Goal: Task Accomplishment & Management: Use online tool/utility

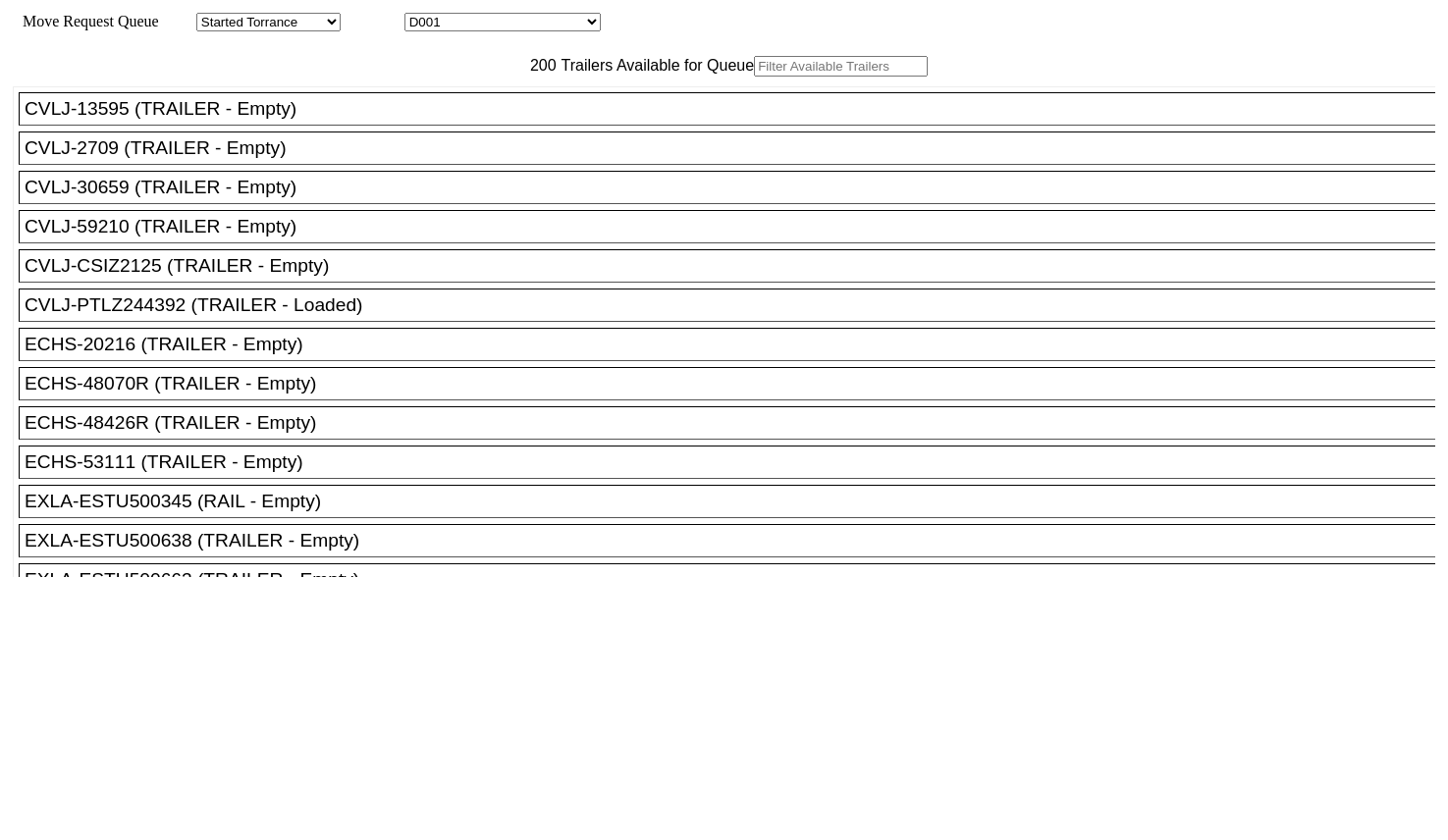
click at [754, 76] on input "text" at bounding box center [841, 66] width 174 height 21
paste input "CSIZ2125"
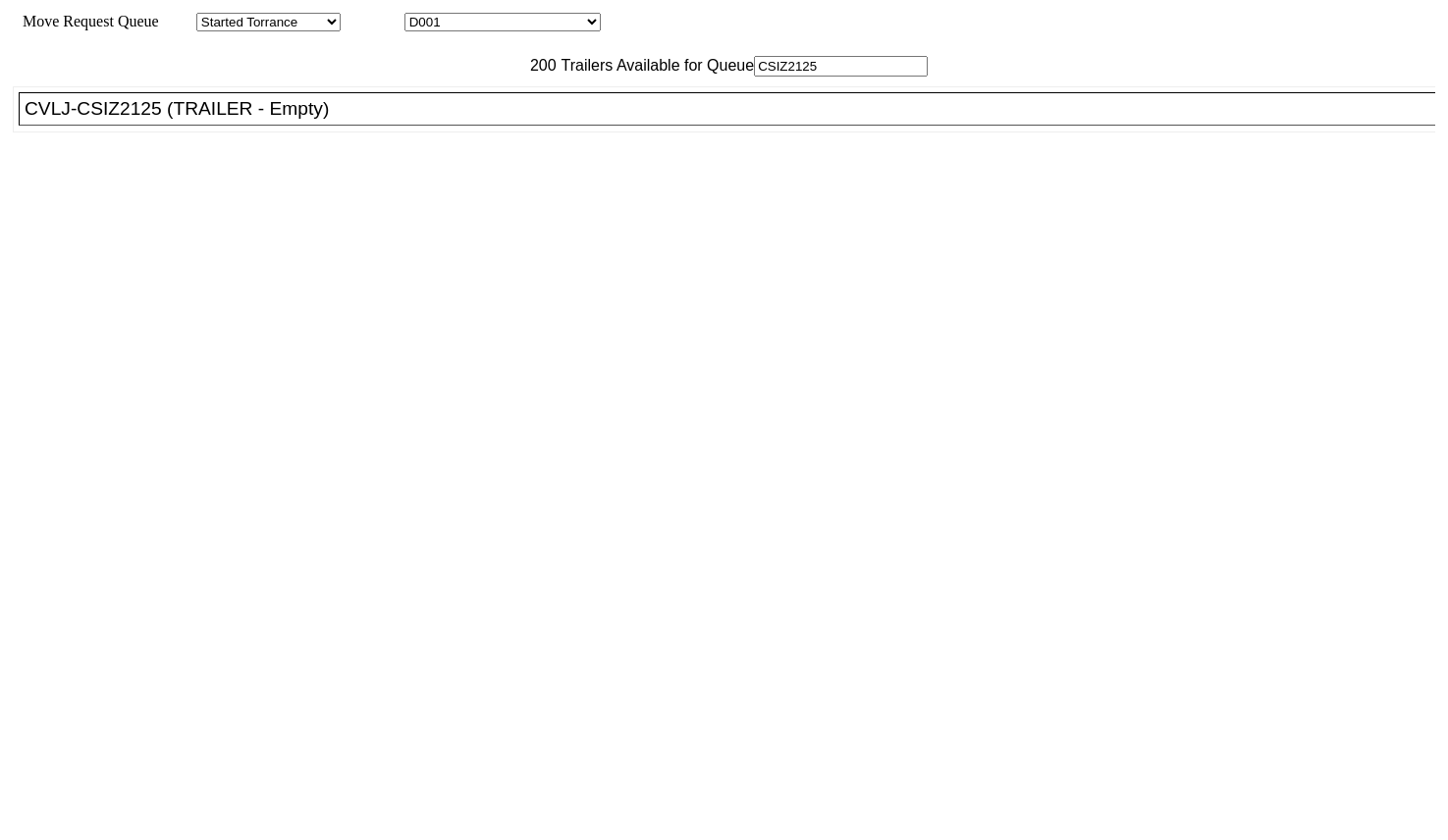
type input "CSIZ2125"
click at [396, 120] on div "CVLJ-CSIZ2125 (TRAILER - Empty)" at bounding box center [736, 109] width 1423 height 22
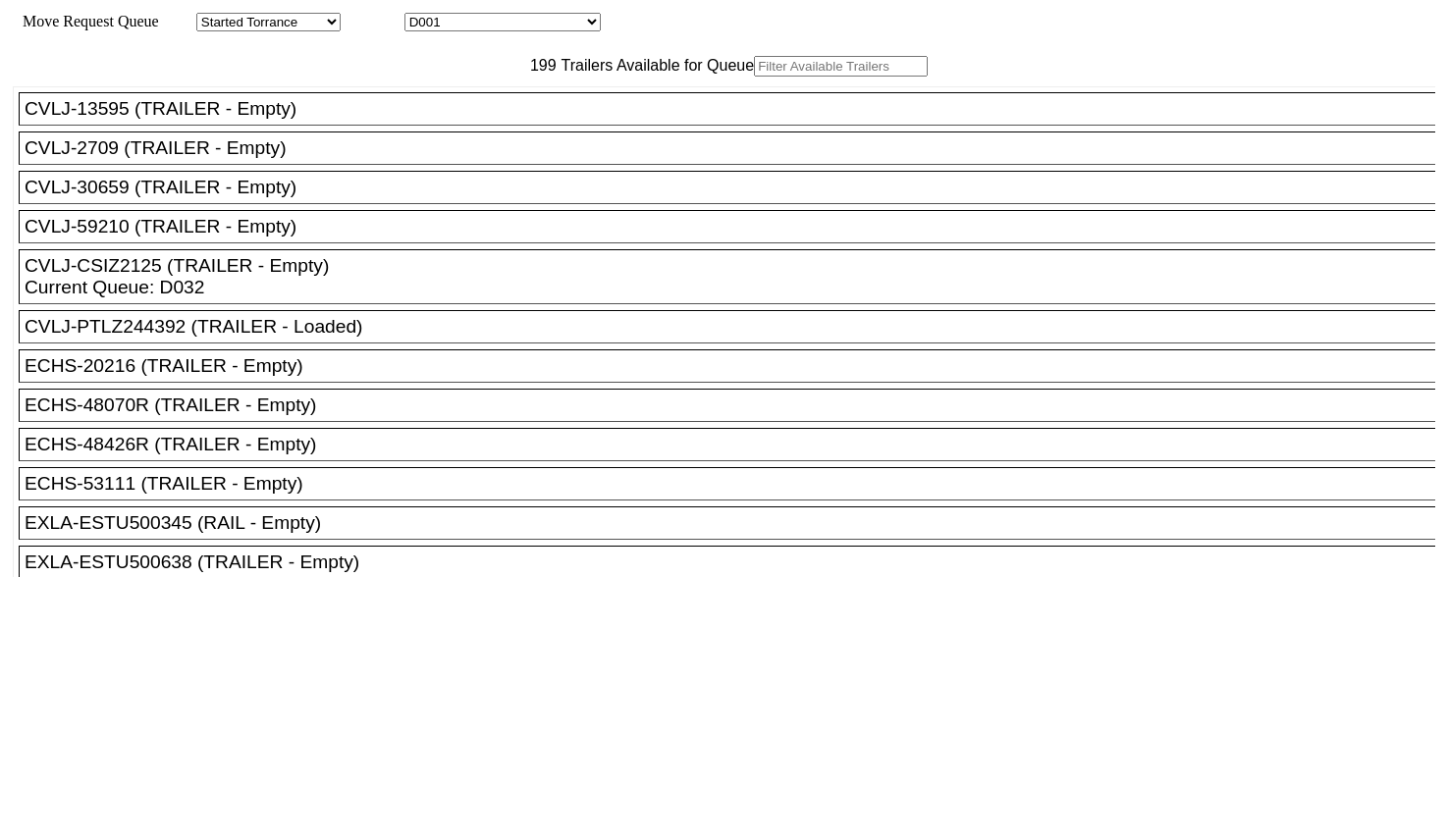
click at [754, 76] on input "text" at bounding box center [841, 66] width 174 height 21
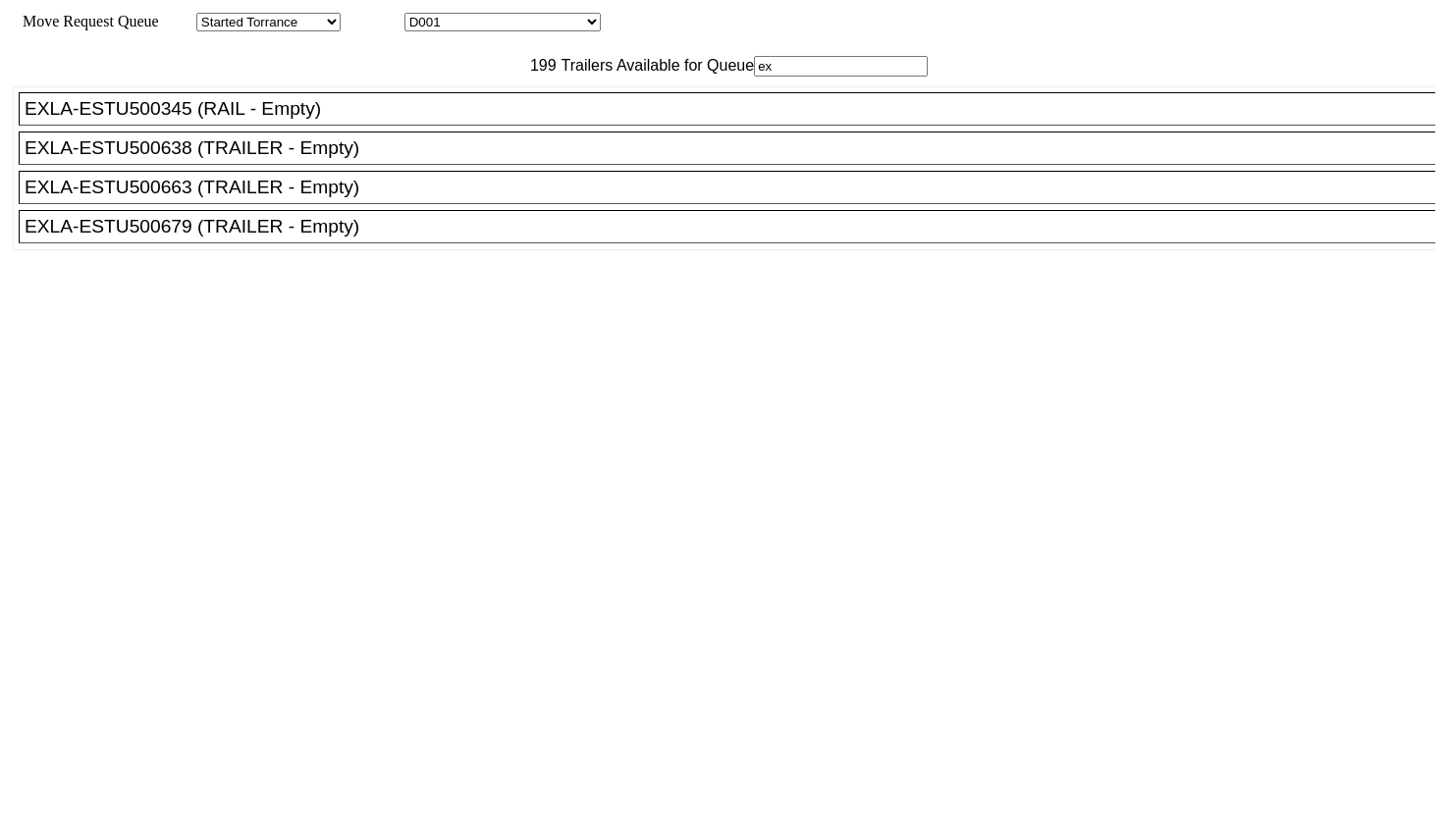
type input "ex"
click at [285, 243] on li "EXLA-ESTU500679 (TRAILER - Empty)" at bounding box center [736, 227] width 1435 height 34
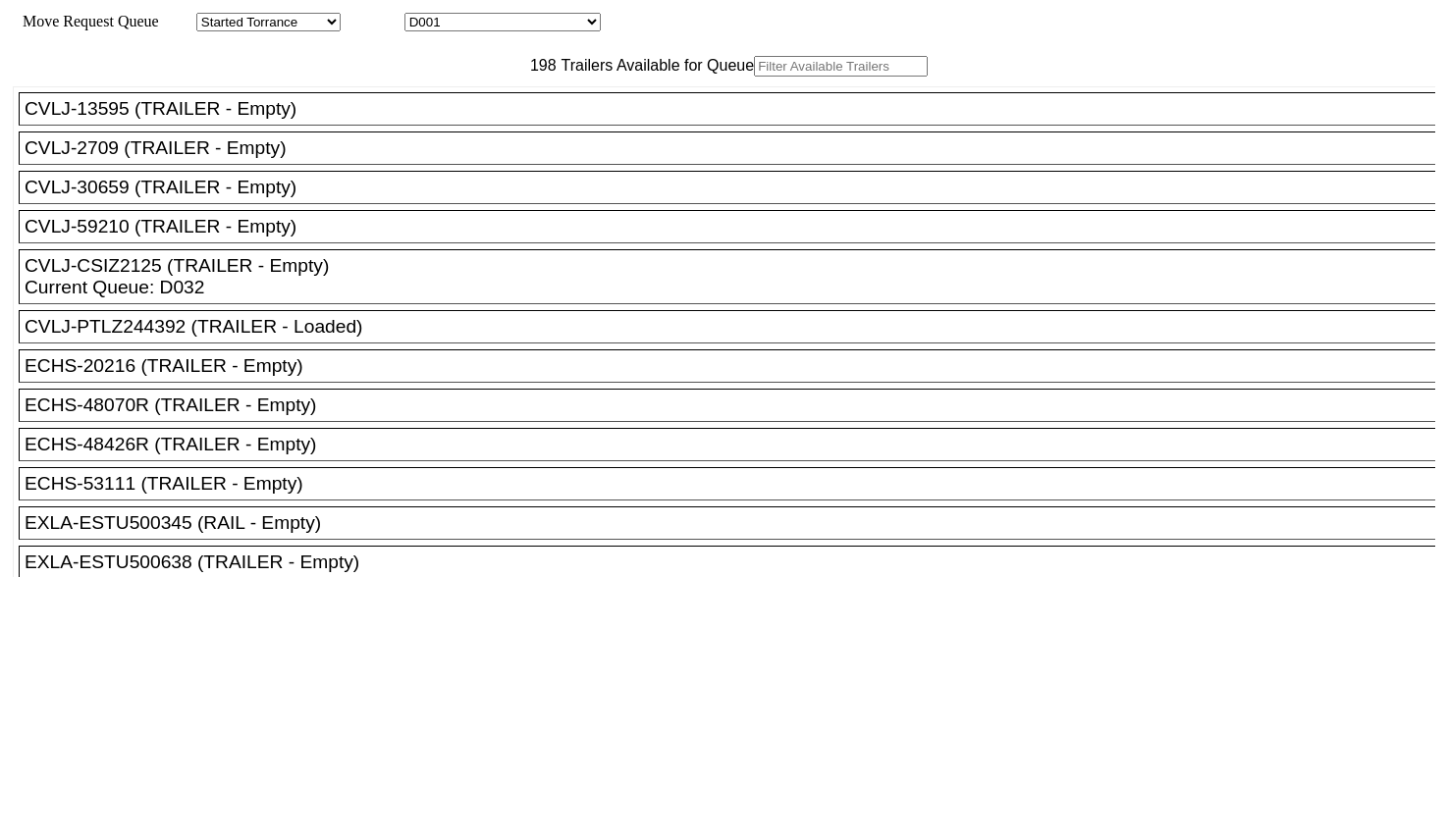
click at [754, 76] on input "text" at bounding box center [841, 66] width 174 height 21
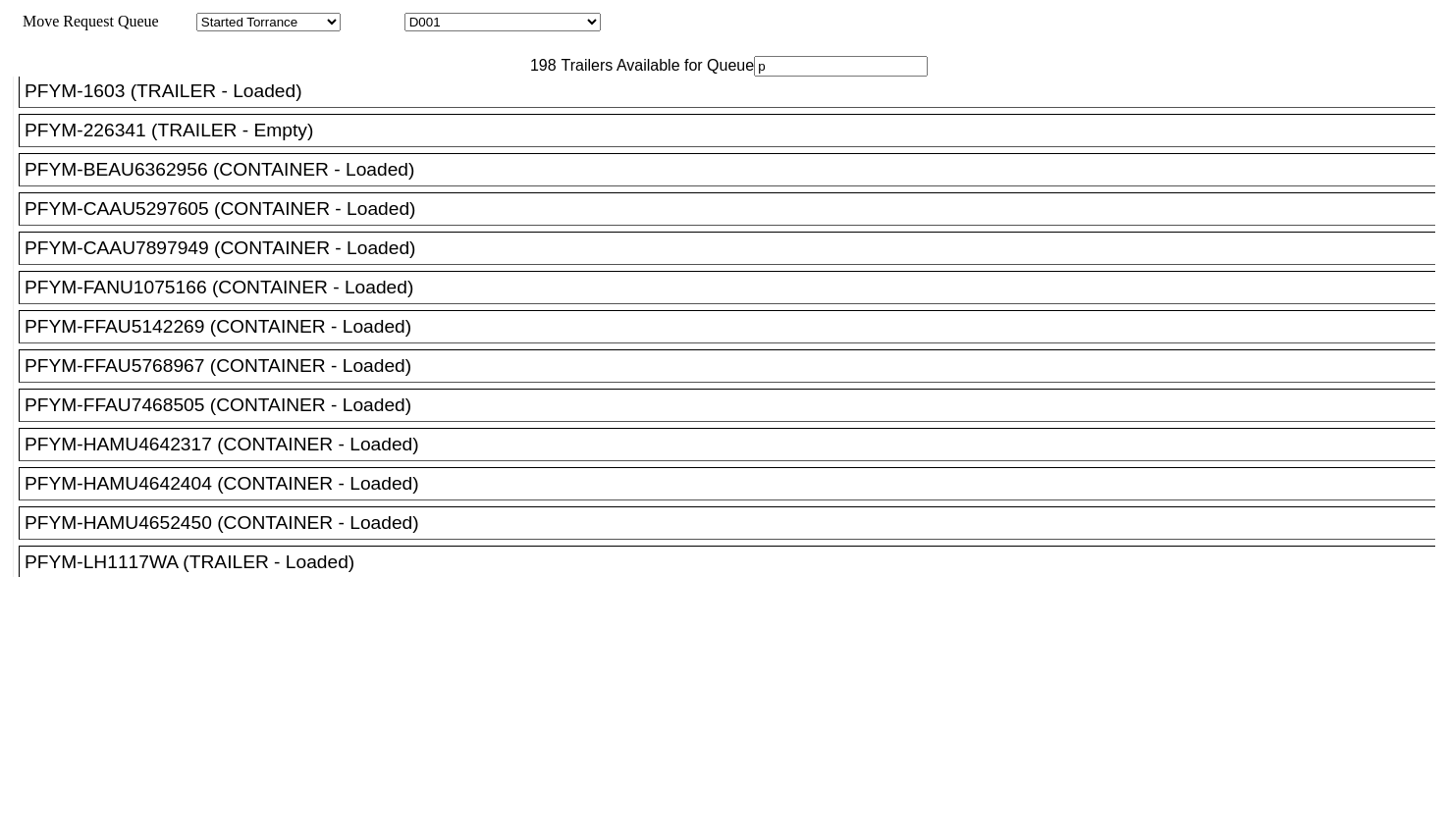
scroll to position [4908, 0]
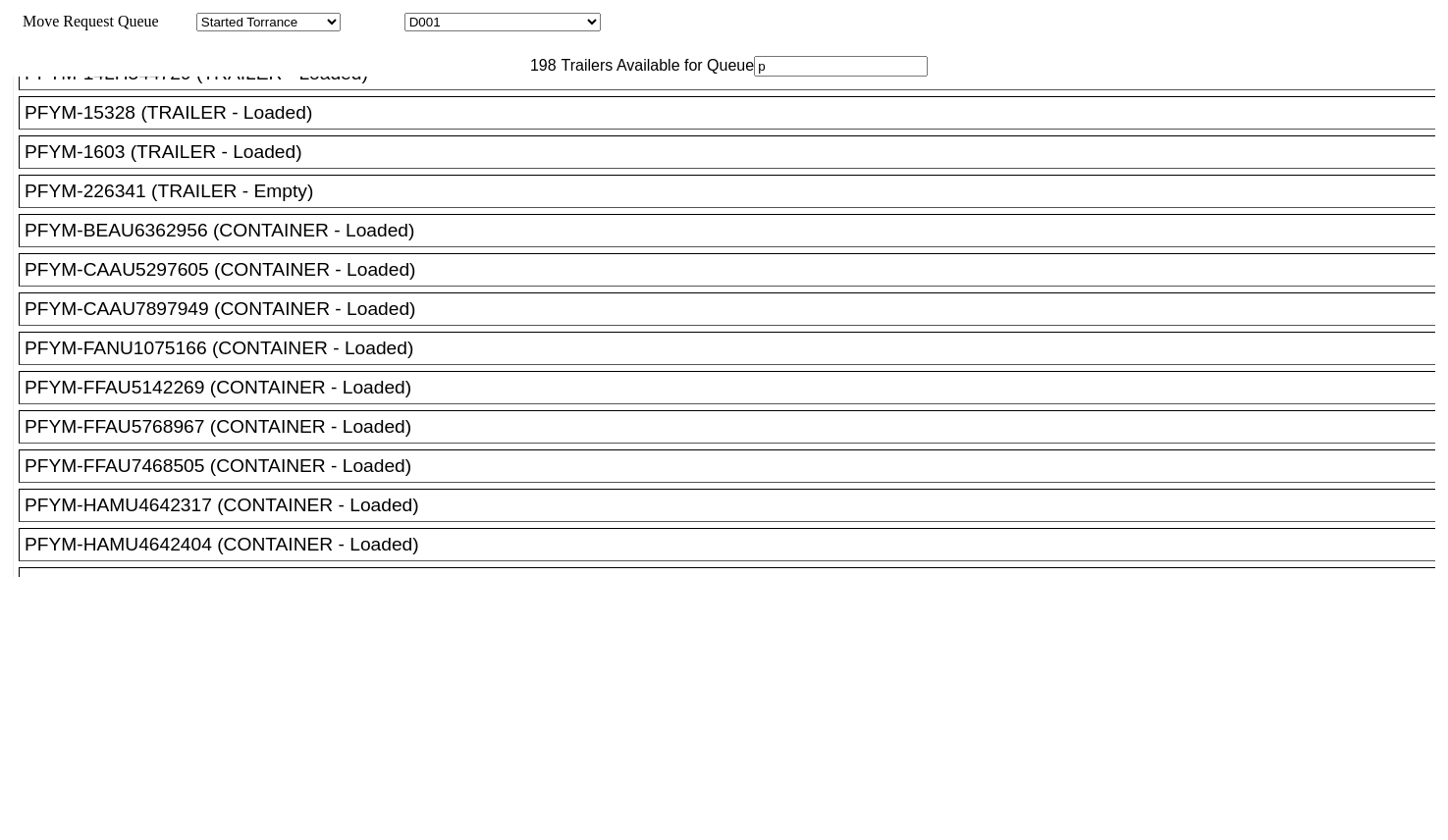
type input "p"
drag, startPoint x: 1207, startPoint y: 623, endPoint x: 1209, endPoint y: 638, distance: 15.1
